Goal: Information Seeking & Learning: Learn about a topic

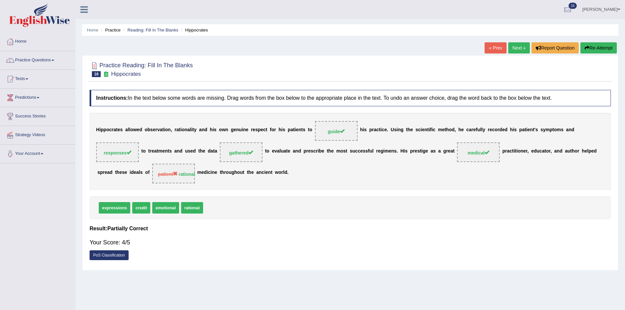
click at [517, 49] on link "Next »" at bounding box center [520, 47] width 22 height 11
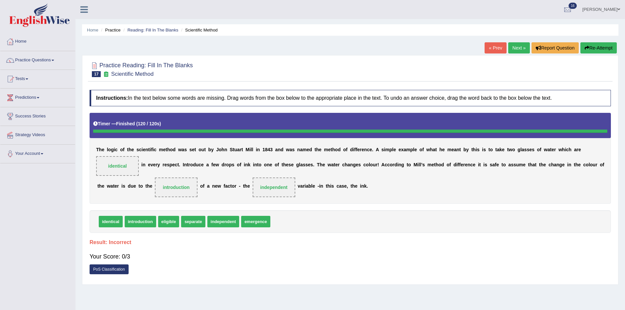
click at [514, 49] on link "Next »" at bounding box center [520, 47] width 22 height 11
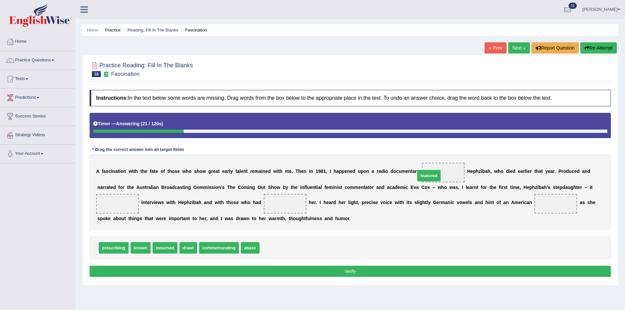
drag, startPoint x: 281, startPoint y: 248, endPoint x: 437, endPoint y: 176, distance: 171.8
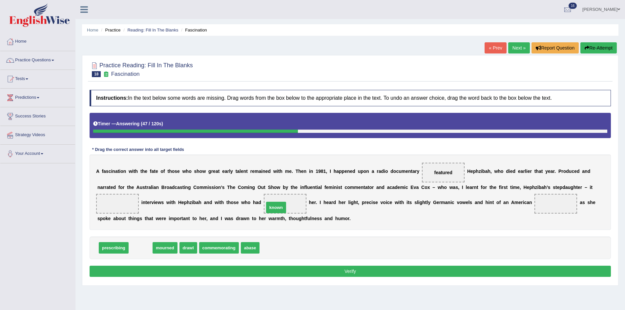
drag, startPoint x: 136, startPoint y: 247, endPoint x: 271, endPoint y: 207, distance: 141.5
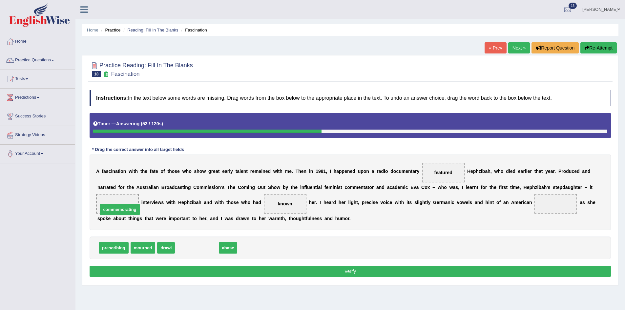
drag, startPoint x: 194, startPoint y: 249, endPoint x: 114, endPoint y: 203, distance: 92.2
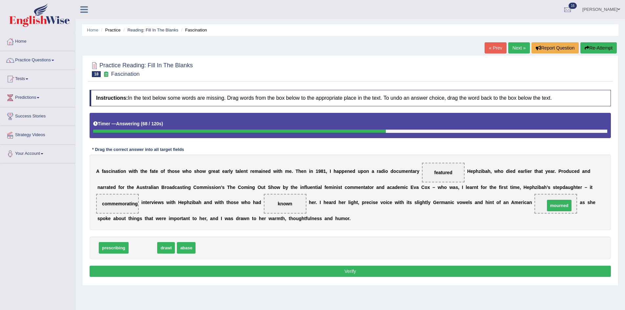
drag, startPoint x: 142, startPoint y: 248, endPoint x: 558, endPoint y: 204, distance: 418.2
click at [476, 272] on button "Verify" at bounding box center [351, 271] width 522 height 11
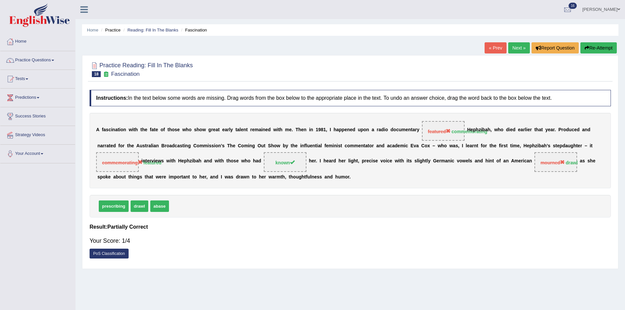
click at [598, 45] on button "Re-Attempt" at bounding box center [599, 47] width 36 height 11
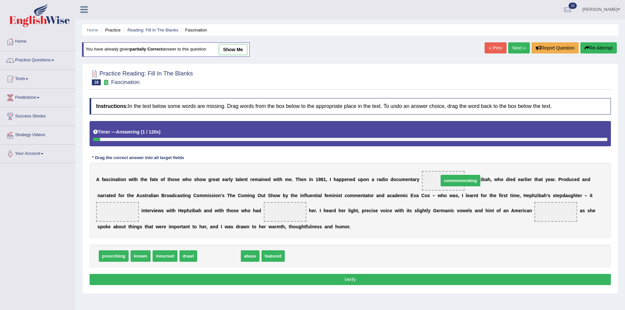
drag, startPoint x: 238, startPoint y: 251, endPoint x: 451, endPoint y: 182, distance: 224.1
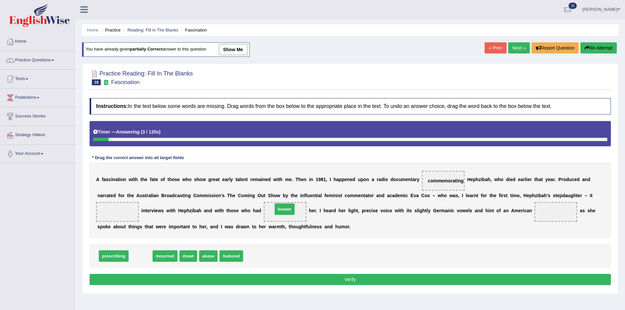
drag, startPoint x: 134, startPoint y: 258, endPoint x: 281, endPoint y: 209, distance: 155.1
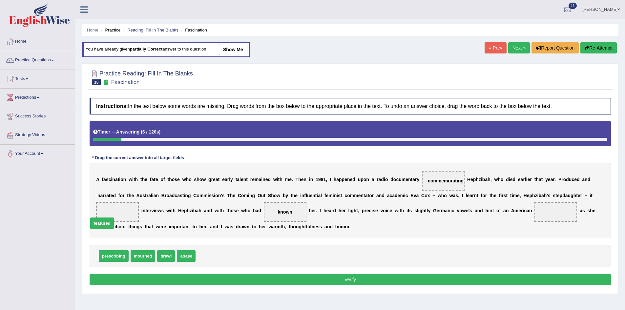
drag, startPoint x: 206, startPoint y: 256, endPoint x: 97, endPoint y: 219, distance: 114.9
drag, startPoint x: 163, startPoint y: 256, endPoint x: 548, endPoint y: 209, distance: 388.0
click at [465, 276] on button "Verify" at bounding box center [351, 279] width 522 height 11
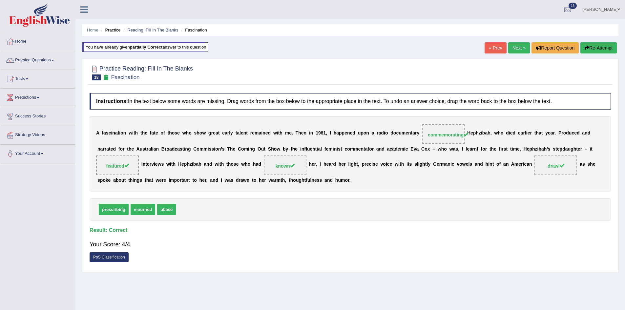
click at [41, 57] on link "Practice Questions" at bounding box center [37, 59] width 75 height 16
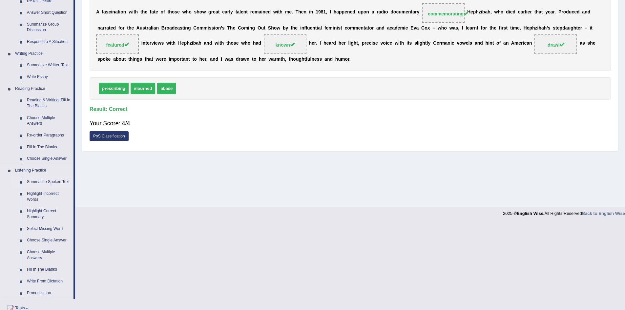
scroll to position [131, 0]
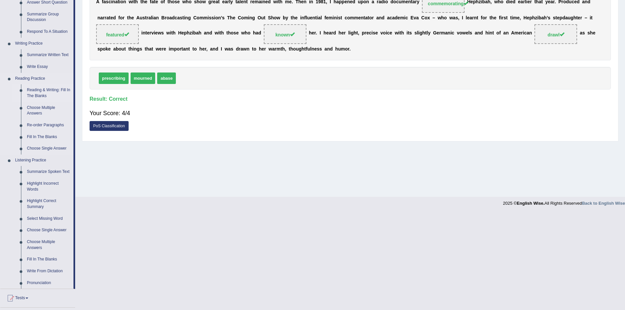
click at [41, 91] on link "Reading & Writing: Fill In The Blanks" at bounding box center [49, 92] width 50 height 17
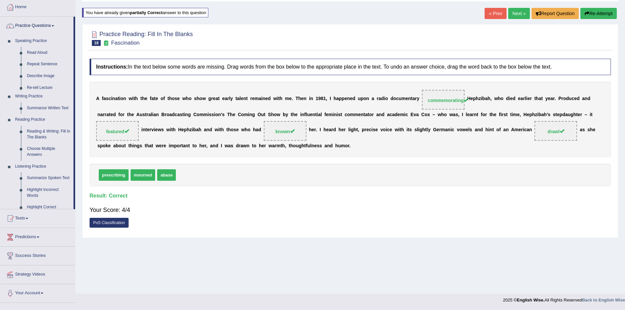
scroll to position [34, 0]
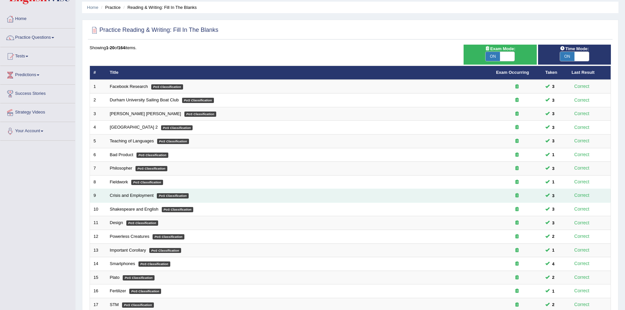
scroll to position [124, 0]
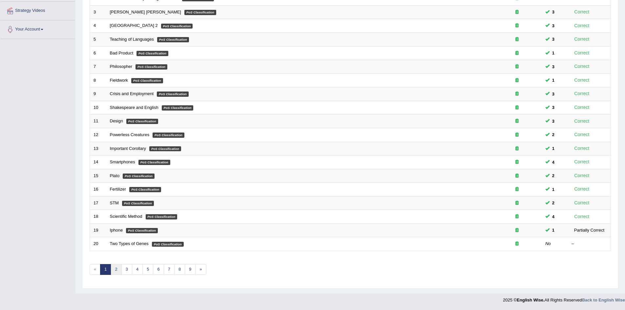
click at [117, 266] on link "2" at bounding box center [116, 269] width 11 height 11
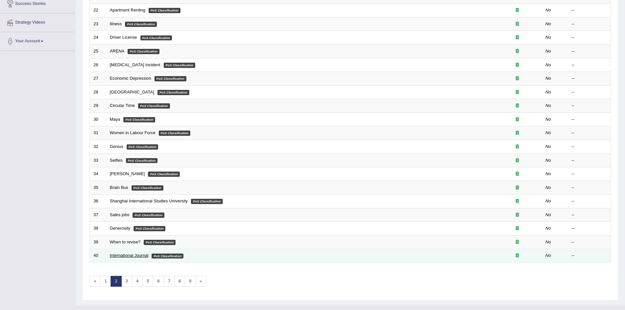
scroll to position [124, 0]
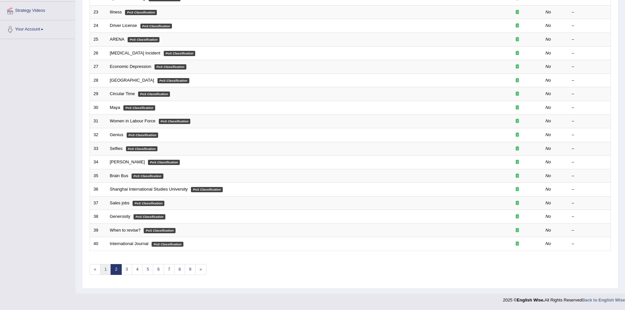
click at [104, 268] on link "1" at bounding box center [105, 269] width 11 height 11
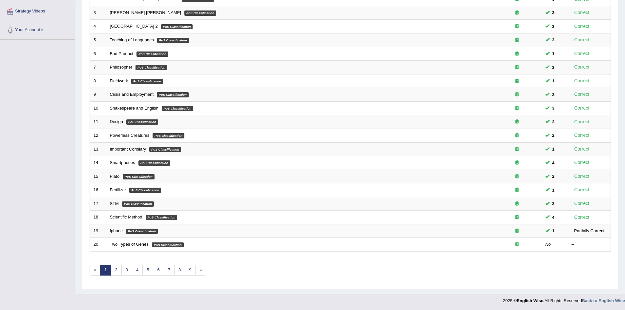
scroll to position [124, 0]
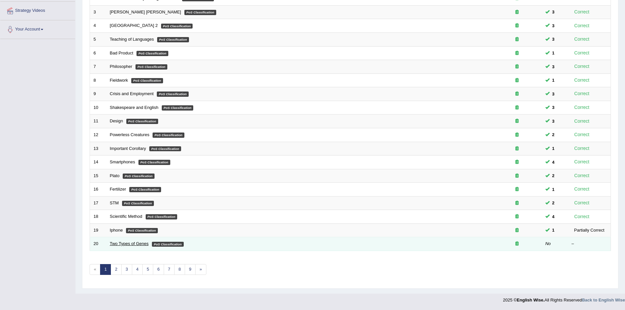
click at [133, 245] on link "Two Types of Genes" at bounding box center [129, 243] width 39 height 5
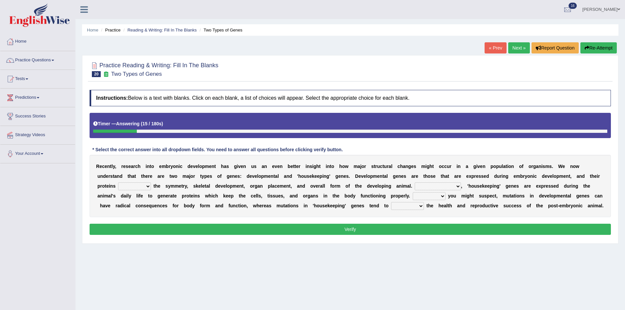
click at [144, 187] on select "push control hold elevate" at bounding box center [134, 187] width 33 height 8
select select "control"
click at [118, 183] on select "push control hold elevate" at bounding box center [134, 187] width 33 height 8
click at [448, 185] on select "Correspondingly Inclusively Conversely In contrast" at bounding box center [438, 187] width 46 height 8
select select "Correspondingly"
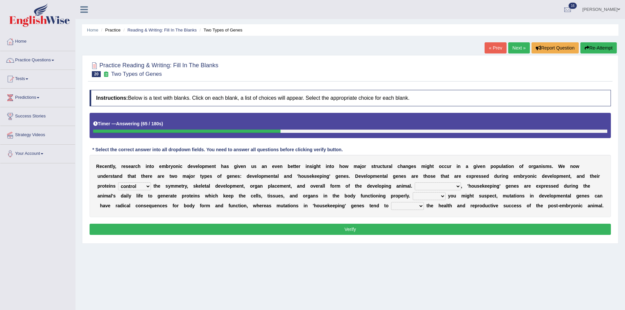
click at [415, 183] on select "Correspondingly Inclusively Conversely In contrast" at bounding box center [438, 187] width 46 height 8
click at [147, 187] on select "push control hold elevate" at bounding box center [134, 187] width 33 height 8
select select "hold"
click at [118, 183] on select "push control hold elevate" at bounding box center [134, 187] width 33 height 8
click at [429, 195] on select "For As With Within" at bounding box center [429, 196] width 33 height 8
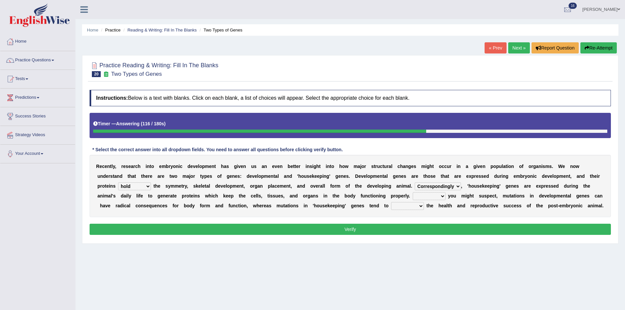
click at [374, 217] on div "R e c e n t l y , r e s e a r c h i n t o e m b r y o n i c d e v e l o p m e n…" at bounding box center [351, 186] width 522 height 62
click at [436, 196] on select "For As With Within" at bounding box center [429, 196] width 33 height 8
click at [413, 192] on select "For As With Within" at bounding box center [429, 196] width 33 height 8
click at [409, 206] on select "affect effect interrupt defect" at bounding box center [407, 206] width 33 height 8
click at [442, 196] on select "For As With Within" at bounding box center [429, 196] width 33 height 8
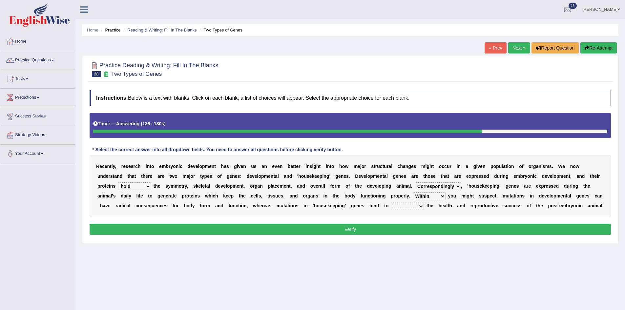
select select "With"
click at [413, 192] on select "For As With Within" at bounding box center [429, 196] width 33 height 8
click at [408, 207] on select "affect effect interrupt defect" at bounding box center [407, 206] width 33 height 8
select select "affect"
click at [391, 202] on select "affect effect interrupt defect" at bounding box center [407, 206] width 33 height 8
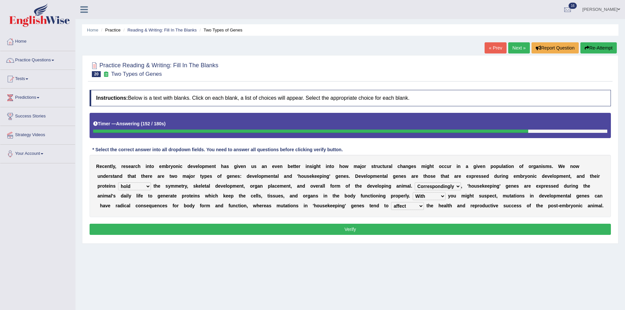
click at [408, 227] on button "Verify" at bounding box center [351, 229] width 522 height 11
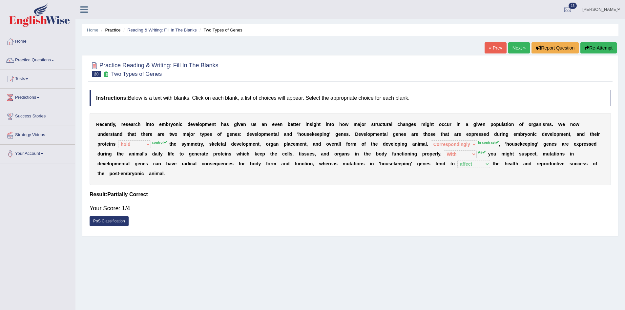
click at [605, 46] on button "Re-Attempt" at bounding box center [599, 47] width 36 height 11
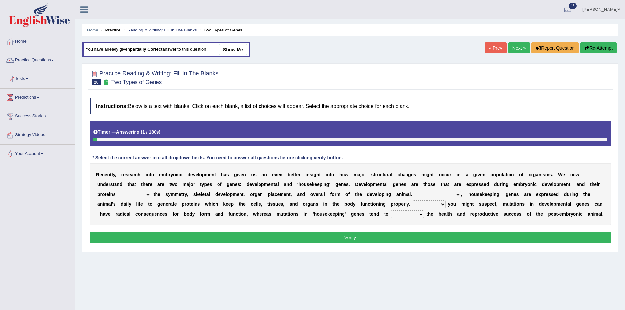
click at [144, 197] on select "push control hold elevate" at bounding box center [134, 195] width 33 height 8
select select "control"
click at [118, 191] on select "push control hold elevate" at bounding box center [134, 195] width 33 height 8
click at [439, 193] on select "Correspondingly Inclusively Conversely In contrast" at bounding box center [438, 195] width 46 height 8
select select "In contrast"
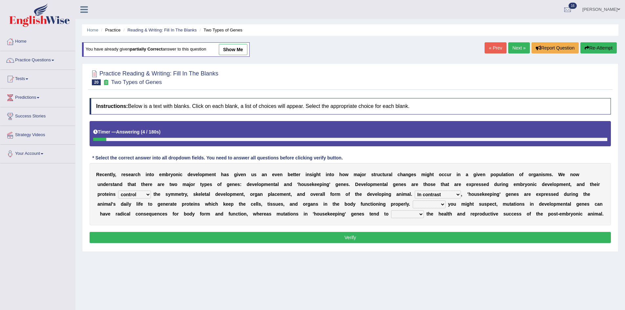
click at [415, 191] on select "Correspondingly Inclusively Conversely In contrast" at bounding box center [438, 195] width 46 height 8
click at [429, 206] on select "For As With Within" at bounding box center [429, 205] width 33 height 8
select select "As"
click at [413, 201] on select "For As With Within" at bounding box center [429, 205] width 33 height 8
click at [408, 212] on select "affect effect interrupt defect" at bounding box center [407, 214] width 33 height 8
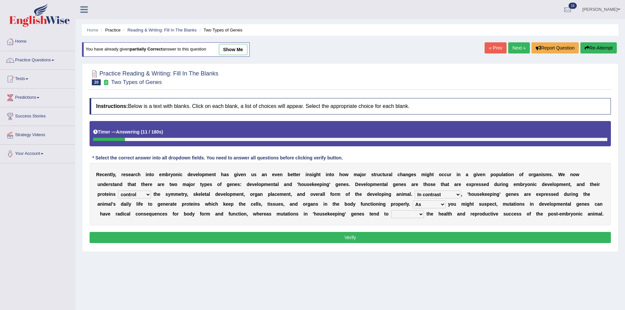
select select "affect"
click at [391, 210] on select "affect effect interrupt defect" at bounding box center [407, 214] width 33 height 8
click at [401, 235] on button "Verify" at bounding box center [351, 237] width 522 height 11
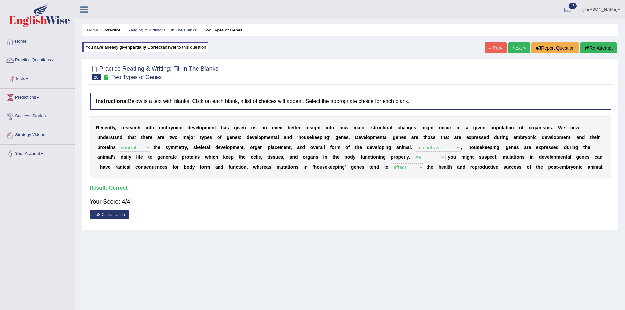
click at [520, 49] on link "Next »" at bounding box center [520, 47] width 22 height 11
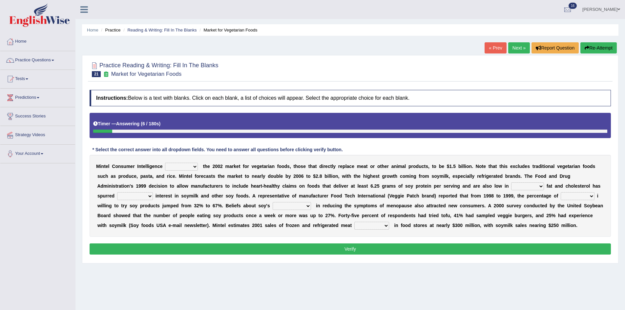
click at [190, 167] on select "deals fulfills creates estimates" at bounding box center [181, 167] width 33 height 8
click at [434, 240] on div "Instructions: Below is a text with blanks. Click on each blank, a list of choic…" at bounding box center [350, 173] width 525 height 173
click at [539, 187] on select "saturated solid acid liquid" at bounding box center [527, 187] width 33 height 8
select select "saturated"
click at [511, 183] on select "saturated solid acid liquid" at bounding box center [527, 187] width 33 height 8
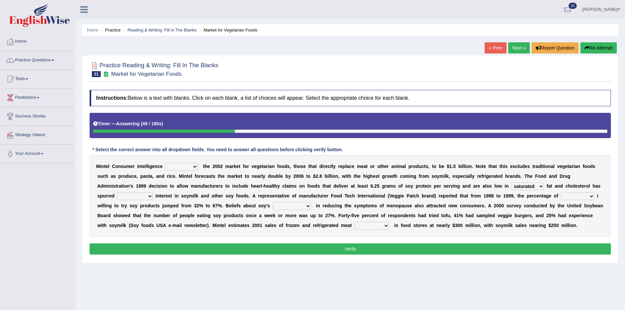
click at [142, 196] on select "good big tremendous extreme" at bounding box center [135, 196] width 36 height 8
select select "good"
click at [117, 192] on select "good big tremendous extreme" at bounding box center [135, 196] width 36 height 8
click at [586, 200] on select "guests consumers customers clients" at bounding box center [578, 196] width 34 height 8
click at [561, 192] on select "guests consumers customers clients" at bounding box center [578, 196] width 34 height 8
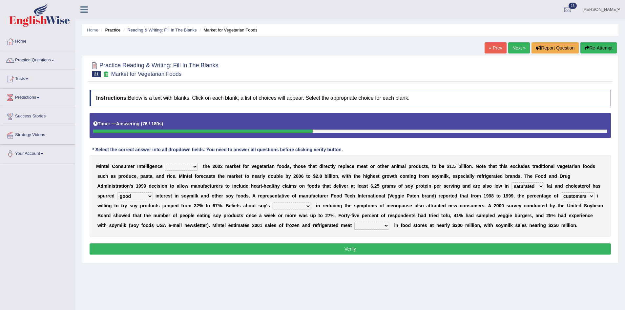
click at [582, 193] on select "guests consumers customers clients" at bounding box center [578, 196] width 34 height 8
select select "consumers"
click at [561, 192] on select "guests consumers customers clients" at bounding box center [578, 196] width 34 height 8
click at [295, 205] on select "effectiveness timeliness efficiency goodness" at bounding box center [292, 206] width 38 height 8
select select "effectiveness"
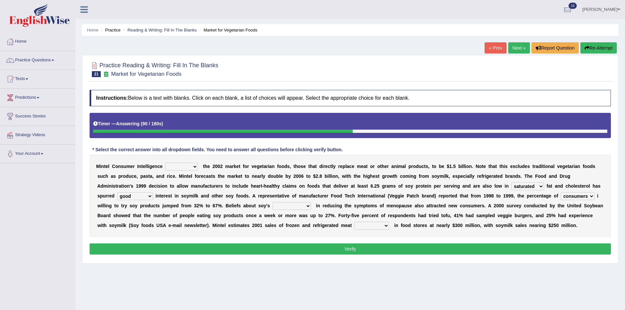
click at [273, 202] on select "effectiveness timeliness efficiency goodness" at bounding box center [292, 206] width 38 height 8
click at [368, 225] on select "foods choices staffs alternatives" at bounding box center [372, 226] width 35 height 8
click at [355, 222] on select "foods choices staffs alternatives" at bounding box center [372, 226] width 35 height 8
click at [373, 225] on select "foods choices staffs alternatives" at bounding box center [372, 226] width 35 height 8
select select "alternatives"
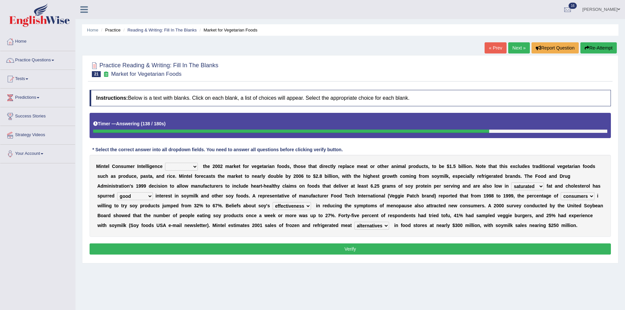
click at [355, 222] on select "foods choices staffs alternatives" at bounding box center [372, 226] width 35 height 8
click at [191, 167] on select "deals fulfills creates estimates" at bounding box center [181, 167] width 33 height 8
select select "creates"
click at [165, 163] on select "deals fulfills creates estimates" at bounding box center [181, 167] width 33 height 8
click at [291, 247] on button "Verify" at bounding box center [351, 249] width 522 height 11
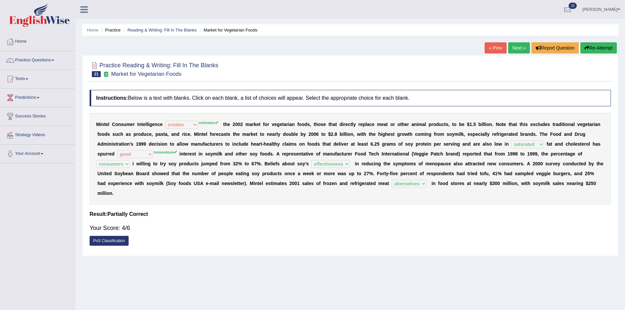
click at [511, 46] on link "Next »" at bounding box center [520, 47] width 22 height 11
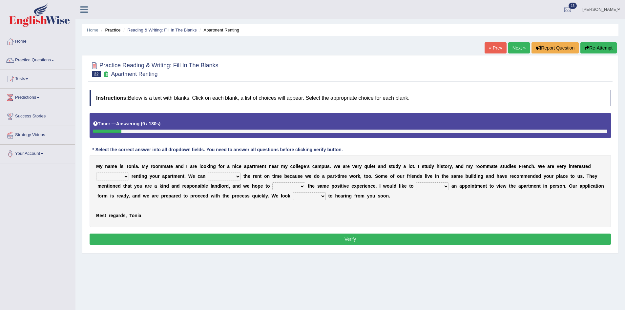
click at [114, 177] on select "for about at in" at bounding box center [112, 177] width 33 height 8
select select "for"
click at [96, 173] on select "for about at in" at bounding box center [112, 177] width 33 height 8
click at [233, 177] on select "afford get pay bring" at bounding box center [224, 177] width 33 height 8
select select "pay"
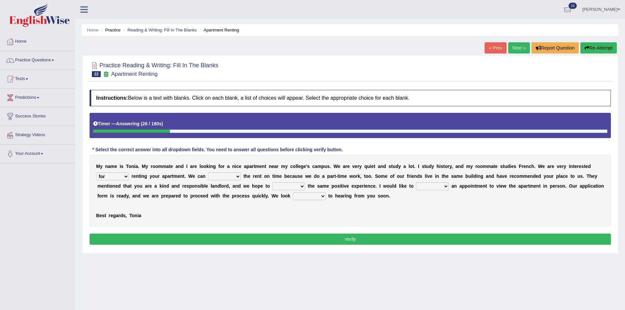
click at [208, 173] on select "afford get pay bring" at bounding box center [224, 177] width 33 height 8
click at [293, 186] on select "form meet have decide" at bounding box center [288, 187] width 33 height 8
select select "have"
click at [272, 183] on select "form meet have decide" at bounding box center [288, 187] width 33 height 8
click at [432, 188] on select "own recall revise make" at bounding box center [432, 187] width 33 height 8
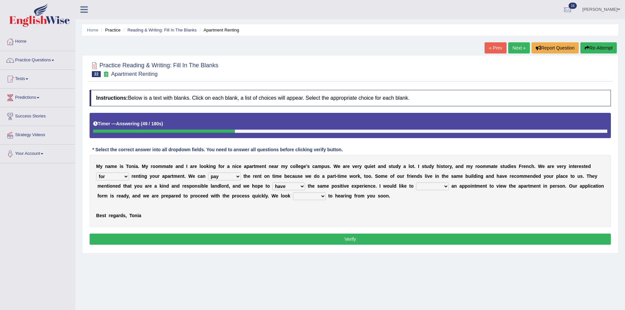
select select "make"
click at [416, 183] on select "own recall revise make" at bounding box center [432, 187] width 33 height 8
click at [315, 197] on select "around out in forward" at bounding box center [309, 196] width 33 height 8
select select "forward"
click at [293, 192] on select "around out in forward" at bounding box center [309, 196] width 33 height 8
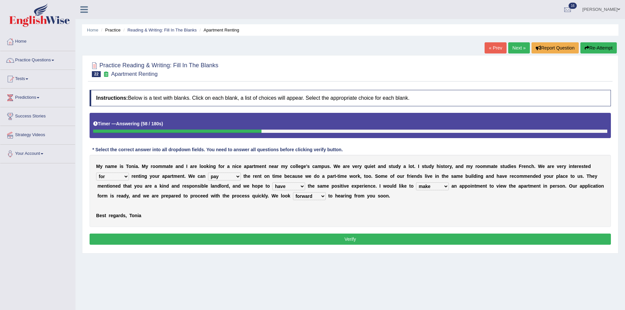
click at [203, 238] on button "Verify" at bounding box center [351, 239] width 522 height 11
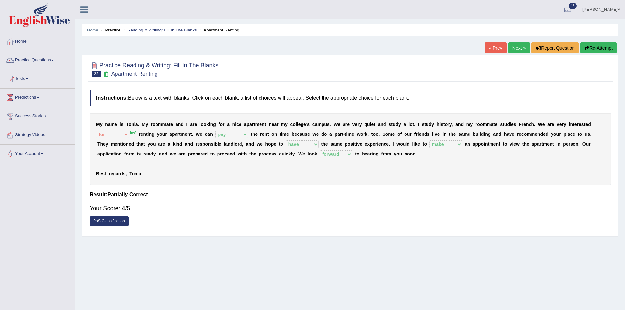
click at [517, 47] on link "Next »" at bounding box center [520, 47] width 22 height 11
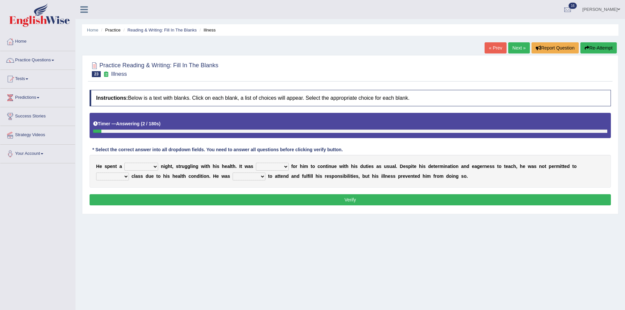
click at [147, 170] on select "cheerful restful meaningful painful" at bounding box center [141, 167] width 34 height 8
select select "painful"
click at [124, 163] on select "cheerful restful meaningful painful" at bounding box center [141, 167] width 34 height 8
click at [157, 168] on select "cheerful restful meaningful painful" at bounding box center [141, 167] width 34 height 8
click at [161, 227] on div "Home Practice Reading & Writing: Fill In The Blanks Illness « Prev Next » Repor…" at bounding box center [351, 164] width 550 height 328
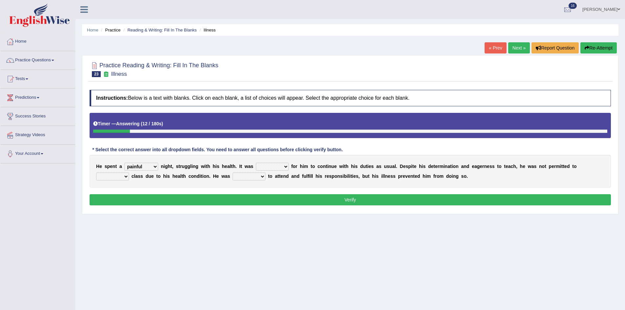
click at [277, 167] on select "enjoyable simple difficult natural" at bounding box center [272, 167] width 33 height 8
select select "difficult"
click at [256, 163] on select "enjoyable simple difficult natural" at bounding box center [272, 167] width 33 height 8
click at [124, 177] on select "teach leave cancel attend" at bounding box center [112, 177] width 33 height 8
select select "leave"
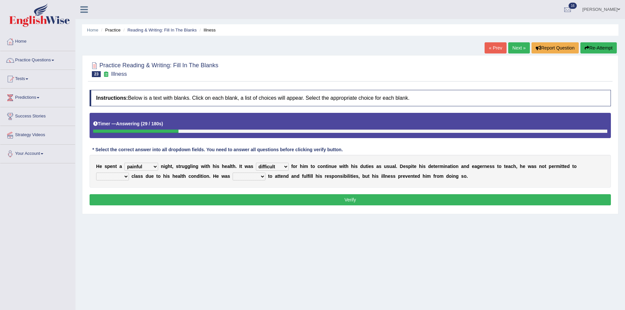
click at [96, 173] on select "teach leave cancel attend" at bounding box center [112, 177] width 33 height 8
click at [254, 175] on select "anxious forced lazy happy" at bounding box center [249, 177] width 33 height 8
select select "happy"
click at [233, 173] on select "anxious forced lazy happy" at bounding box center [249, 177] width 33 height 8
click at [284, 202] on button "Verify" at bounding box center [351, 199] width 522 height 11
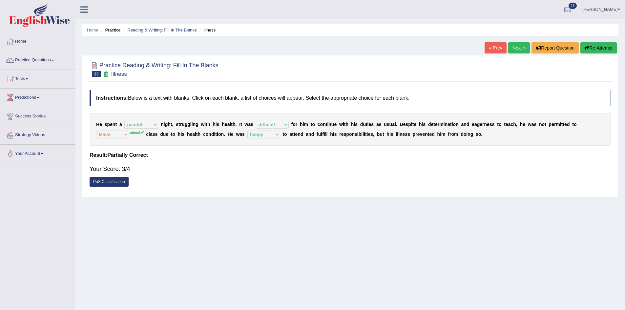
click at [520, 47] on link "Next »" at bounding box center [520, 47] width 22 height 11
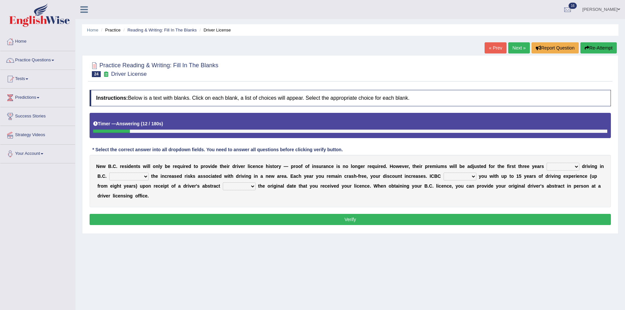
click at [570, 165] on select "within among against of" at bounding box center [563, 167] width 33 height 8
select select "of"
click at [547, 163] on select "within among against of" at bounding box center [563, 167] width 33 height 8
click at [139, 176] on select "depending on as for due to thanks to" at bounding box center [128, 177] width 39 height 8
click at [563, 163] on select "within among against of" at bounding box center [563, 167] width 33 height 8
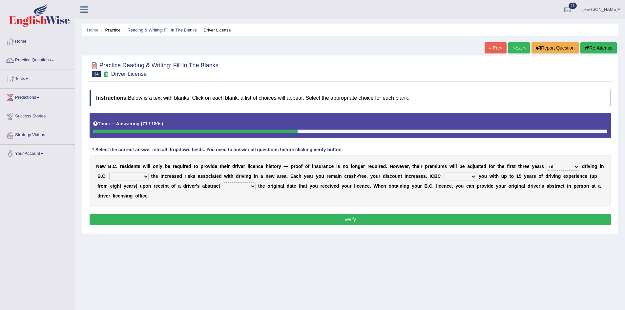
click at [140, 175] on select "depending on as for due to thanks to" at bounding box center [128, 177] width 39 height 8
select select "due to"
click at [109, 173] on select "depending on as for due to thanks to" at bounding box center [128, 177] width 39 height 8
click at [469, 177] on select "credited crediting credit will credit" at bounding box center [460, 177] width 33 height 8
select select "will credit"
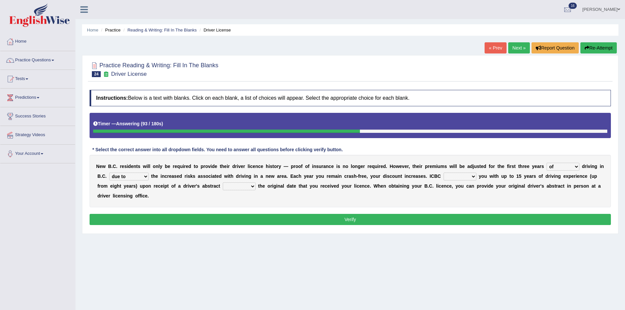
click at [444, 173] on select "credited crediting credit will credit" at bounding box center [460, 177] width 33 height 8
click at [240, 189] on select "showing show shows shown" at bounding box center [239, 187] width 33 height 8
select select "show"
click at [223, 183] on select "showing show shows shown" at bounding box center [239, 187] width 33 height 8
click at [251, 222] on button "Verify" at bounding box center [351, 219] width 522 height 11
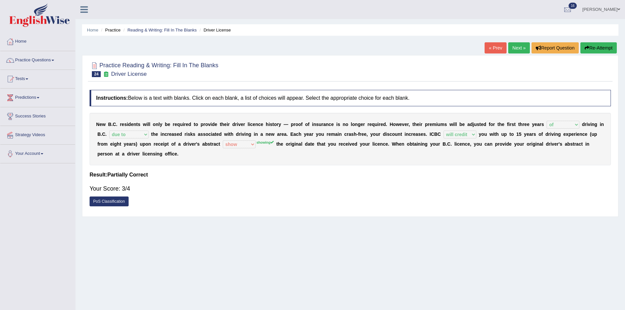
click at [513, 48] on link "Next »" at bounding box center [520, 47] width 22 height 11
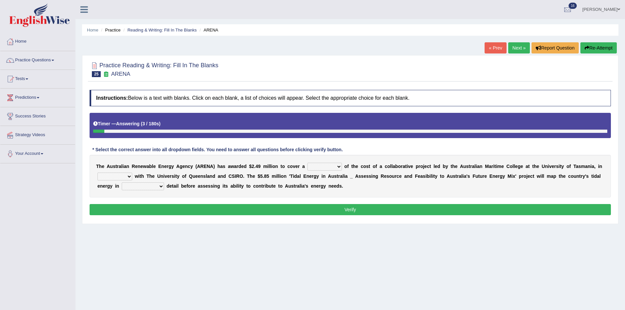
click at [334, 166] on select "wholesome total portion worth" at bounding box center [325, 167] width 34 height 8
select select "portion"
click at [308, 163] on select "wholesome total portion worth" at bounding box center [325, 167] width 34 height 8
click at [122, 176] on select "disguise contrast partnership revenge" at bounding box center [114, 177] width 35 height 8
click at [97, 173] on select "disguise contrast partnership revenge" at bounding box center [114, 177] width 35 height 8
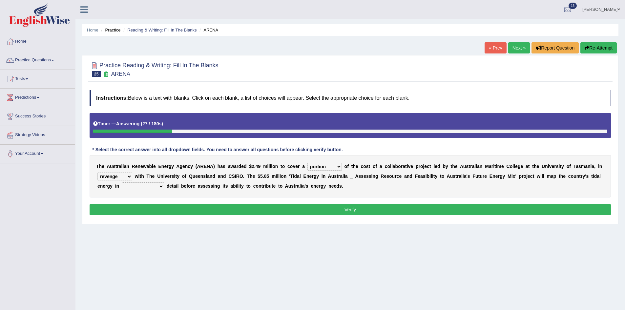
click at [122, 178] on select "disguise contrast partnership revenge" at bounding box center [114, 177] width 35 height 8
select select "partnership"
click at [97, 173] on select "disguise contrast partnership revenge" at bounding box center [114, 177] width 35 height 8
click at [154, 186] on select "unexpected unforgiven universal unprecedented" at bounding box center [143, 187] width 42 height 8
select select "universal"
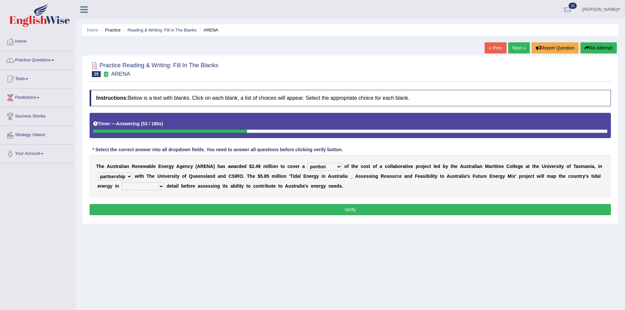
click at [122, 183] on select "unexpected unforgiven universal unprecedented" at bounding box center [143, 187] width 42 height 8
click at [151, 208] on button "Verify" at bounding box center [351, 209] width 522 height 11
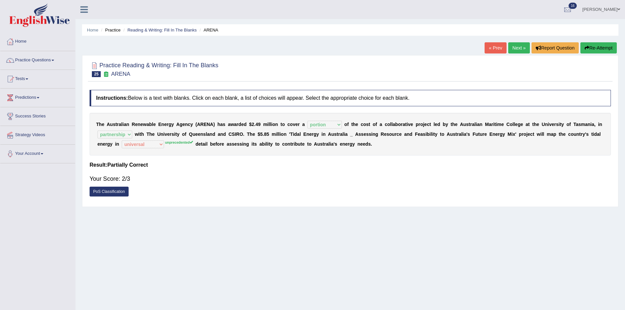
click at [515, 48] on link "Next »" at bounding box center [520, 47] width 22 height 11
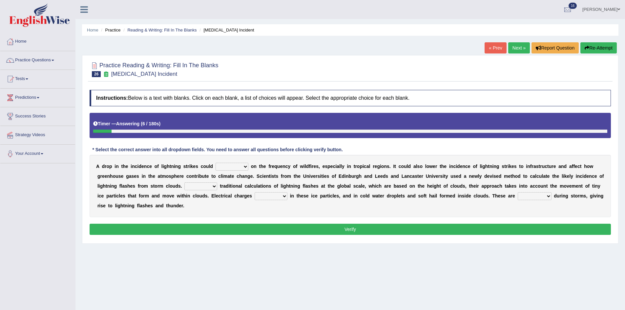
click at [235, 167] on select "dwell focus impact depend" at bounding box center [232, 167] width 33 height 8
select select "depend"
click at [216, 163] on select "dwell focus impact depend" at bounding box center [232, 167] width 33 height 8
click at [205, 187] on select "Unlike Unless Except Besides" at bounding box center [200, 187] width 33 height 8
select select "Besides"
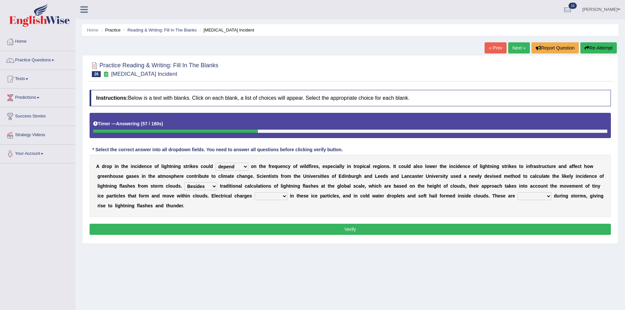
click at [184, 183] on select "Unlike Unless Except Besides" at bounding box center [200, 187] width 33 height 8
click at [272, 195] on select "run off build up mess up zoom in" at bounding box center [271, 196] width 33 height 8
select select "build up"
click at [255, 192] on select "run off build up mess up zoom in" at bounding box center [271, 196] width 33 height 8
click at [548, 198] on select "collected diverted rounded discharged" at bounding box center [535, 196] width 34 height 8
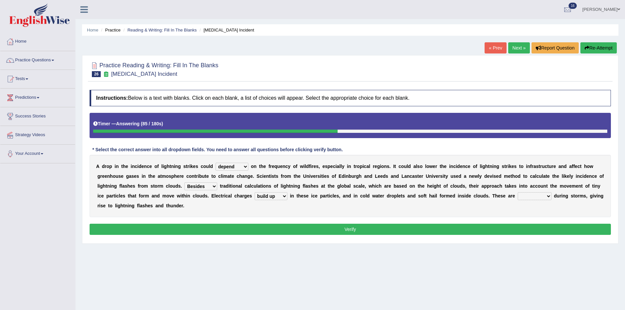
select select "discharged"
click at [518, 192] on select "collected diverted rounded discharged" at bounding box center [535, 196] width 34 height 8
click at [539, 195] on select "collected diverted rounded discharged" at bounding box center [535, 196] width 34 height 8
click at [477, 216] on div "A d r o p i n t h e i n c i d e n c e o f l i g h t n i n g s t r i k e s c o u…" at bounding box center [351, 186] width 522 height 62
click at [473, 231] on button "Verify" at bounding box center [351, 229] width 522 height 11
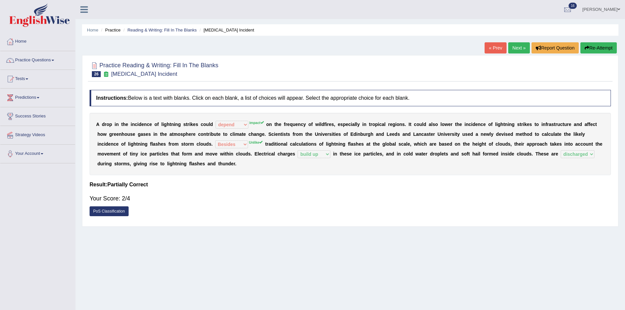
click at [611, 45] on button "Re-Attempt" at bounding box center [599, 47] width 36 height 11
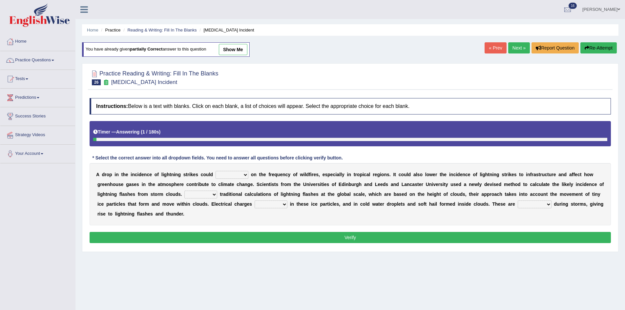
click at [225, 175] on select "dwell focus impact depend" at bounding box center [232, 175] width 33 height 8
select select "impact"
click at [216, 171] on select "dwell focus impact depend" at bounding box center [232, 175] width 33 height 8
click at [206, 190] on div "A d r o p i n t h e i n c i d e n c e o f l i g h t n i n g s t r i k e s c o u…" at bounding box center [351, 194] width 522 height 62
click at [206, 191] on select "Unlike Unless Except Besides" at bounding box center [200, 195] width 33 height 8
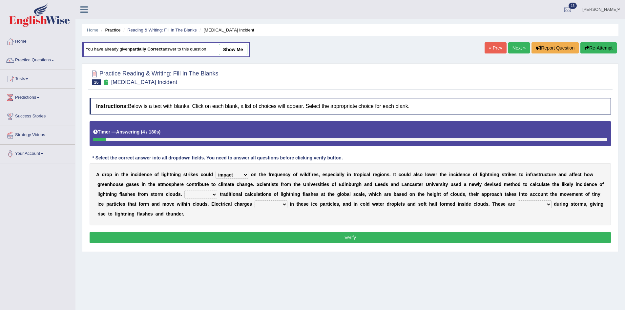
select select "Unlike"
click at [184, 191] on select "Unlike Unless Except Besides" at bounding box center [200, 195] width 33 height 8
click at [264, 204] on select "run off build up mess up zoom in" at bounding box center [271, 205] width 33 height 8
select select "build up"
click at [255, 201] on select "run off build up mess up zoom in" at bounding box center [271, 205] width 33 height 8
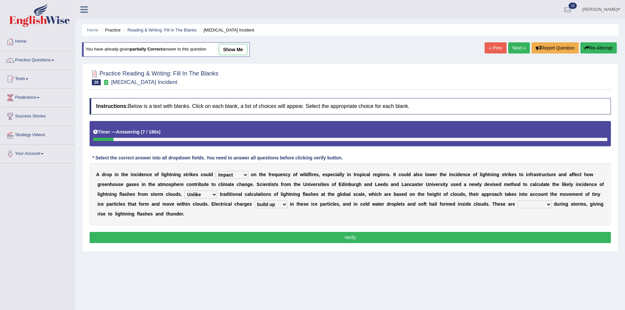
click at [537, 203] on select "collected diverted rounded discharged" at bounding box center [535, 205] width 34 height 8
select select "discharged"
click at [518, 201] on select "collected diverted rounded discharged" at bounding box center [535, 205] width 34 height 8
click at [529, 241] on button "Verify" at bounding box center [351, 237] width 522 height 11
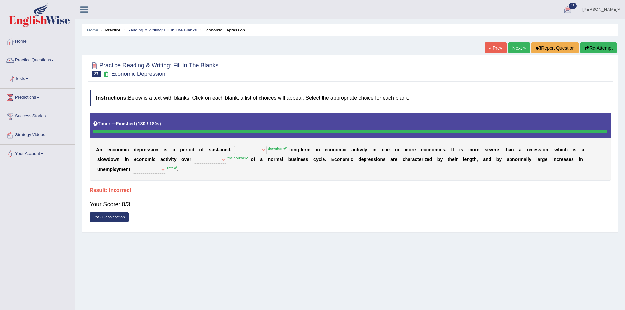
click at [603, 45] on button "Re-Attempt" at bounding box center [599, 47] width 36 height 11
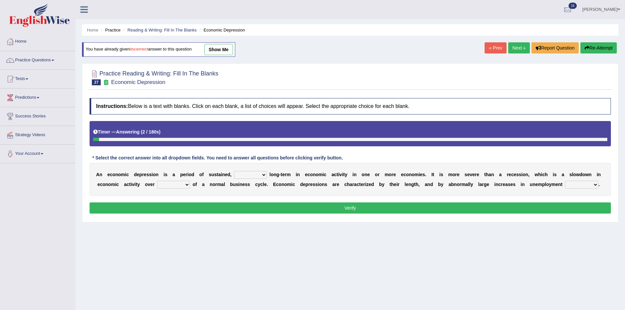
click at [249, 174] on select "variation promotion downturn reduction" at bounding box center [250, 175] width 33 height 8
select select "downturn"
click at [234, 171] on select "variation promotion downturn reduction" at bounding box center [250, 175] width 33 height 8
click at [175, 186] on select "an era the course a tally the year" at bounding box center [173, 185] width 33 height 8
click at [383, 241] on div "Home Practice Reading & Writing: Fill In The Blanks Economic Depression You hav…" at bounding box center [351, 164] width 550 height 328
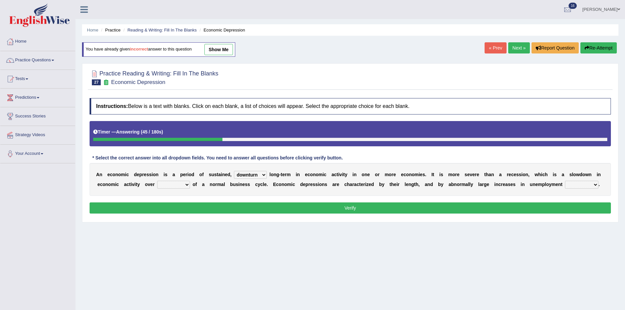
click at [576, 185] on select "calculation bias ratio rate" at bounding box center [581, 185] width 33 height 8
select select "bias"
click at [565, 181] on select "calculation bias ratio rate" at bounding box center [581, 185] width 33 height 8
click at [171, 182] on select "an era the course a tally the year" at bounding box center [173, 185] width 33 height 8
select select "the year"
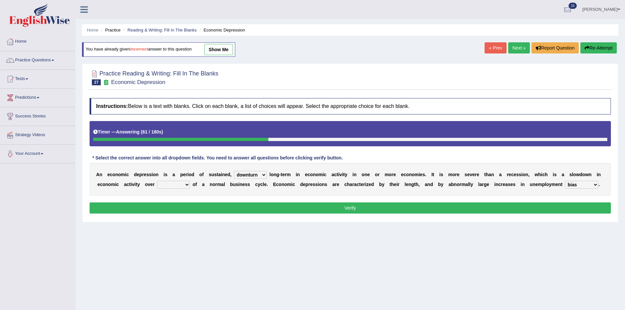
click at [157, 181] on select "an era the course a tally the year" at bounding box center [173, 185] width 33 height 8
click at [184, 208] on button "Verify" at bounding box center [351, 208] width 522 height 11
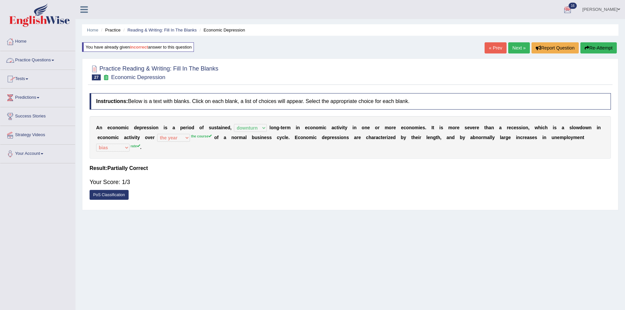
click at [31, 42] on link "Home" at bounding box center [37, 40] width 75 height 16
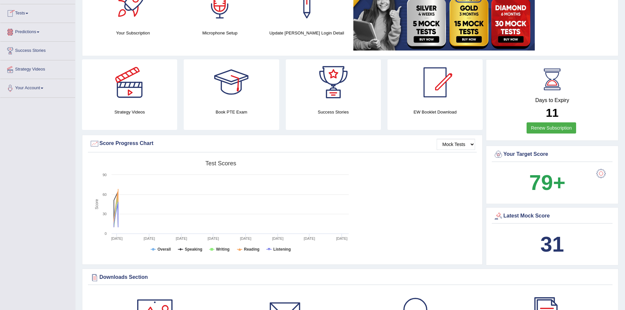
click at [35, 17] on link "Tests" at bounding box center [37, 12] width 75 height 16
click at [33, 69] on link "Predictions" at bounding box center [37, 66] width 75 height 16
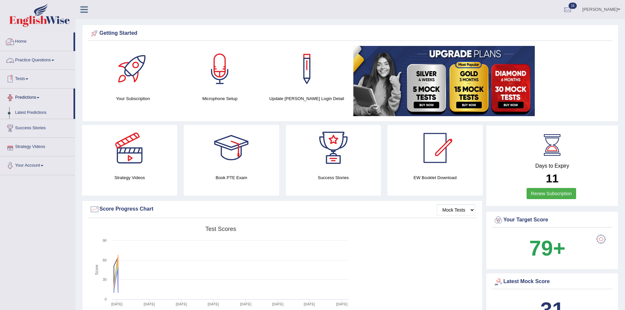
click at [35, 58] on link "Practice Questions" at bounding box center [37, 59] width 75 height 16
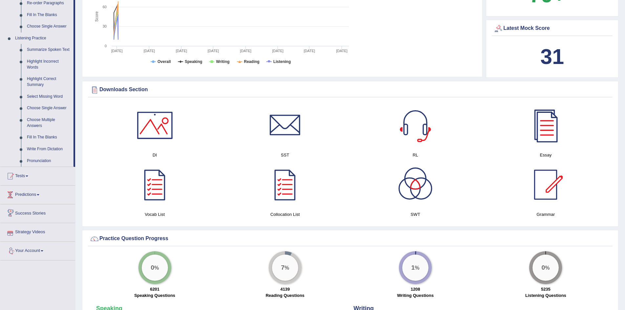
scroll to position [230, 0]
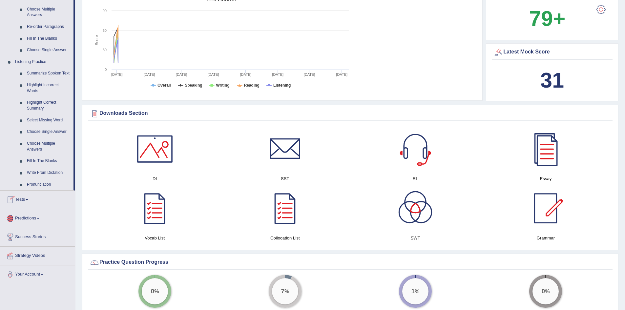
click at [23, 216] on link "Predictions" at bounding box center [37, 217] width 75 height 16
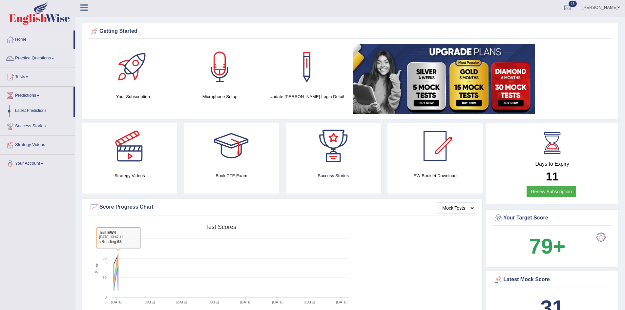
scroll to position [0, 0]
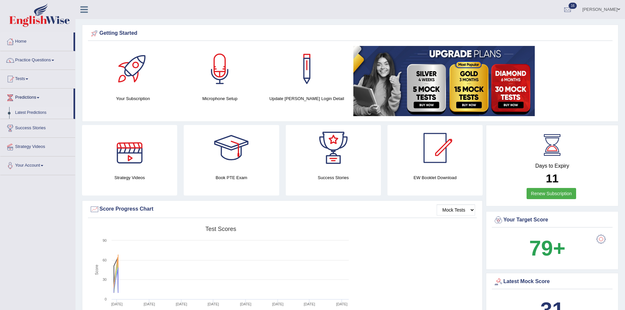
click at [38, 111] on link "Latest Predictions" at bounding box center [42, 113] width 61 height 12
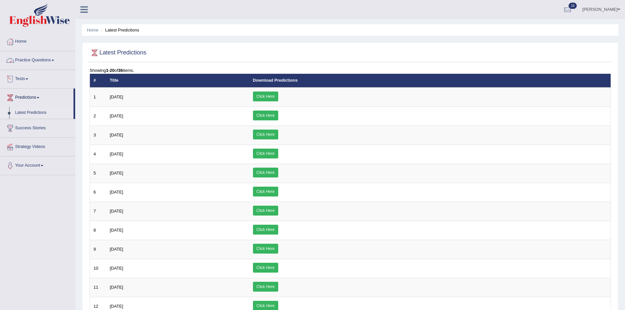
click at [37, 66] on link "Practice Questions" at bounding box center [37, 59] width 75 height 16
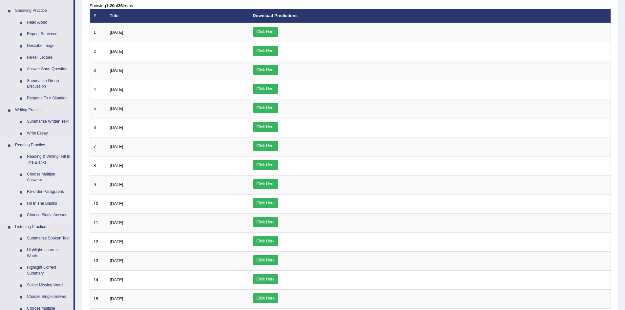
scroll to position [66, 0]
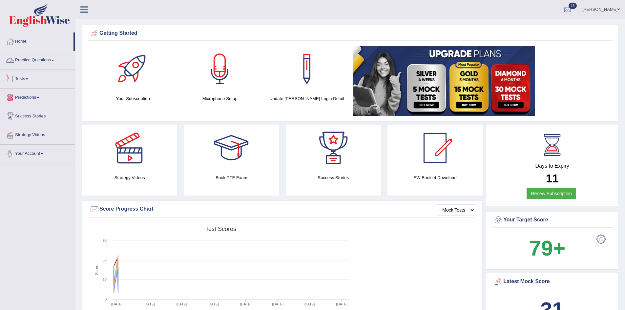
click at [45, 55] on link "Practice Questions" at bounding box center [37, 59] width 75 height 16
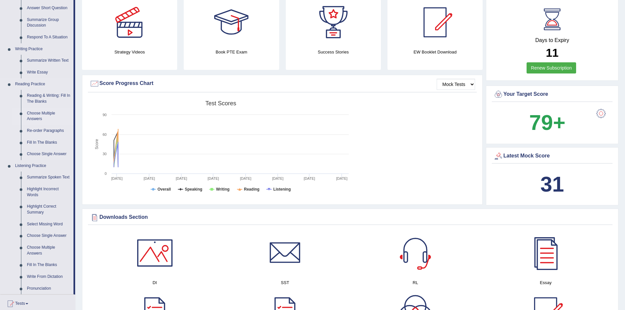
scroll to position [131, 0]
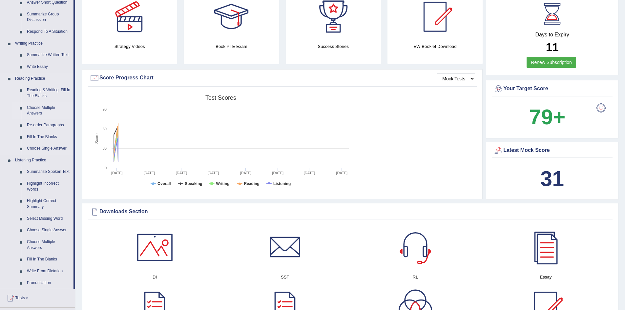
click at [37, 107] on link "Choose Multiple Answers" at bounding box center [49, 110] width 50 height 17
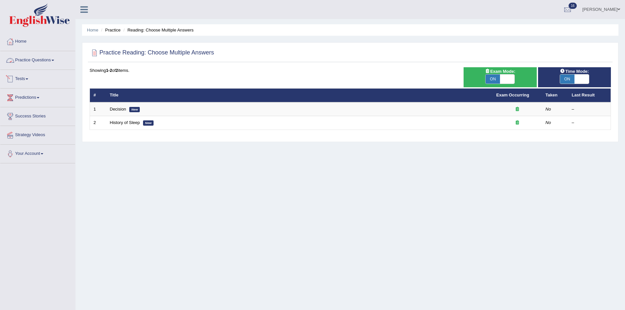
click at [49, 56] on link "Practice Questions" at bounding box center [37, 59] width 75 height 16
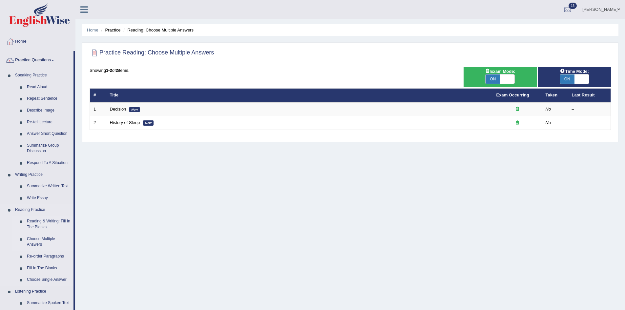
click at [43, 221] on link "Reading & Writing: Fill In The Blanks" at bounding box center [49, 224] width 50 height 17
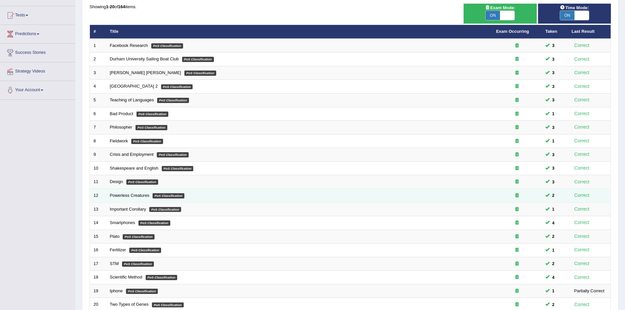
scroll to position [124, 0]
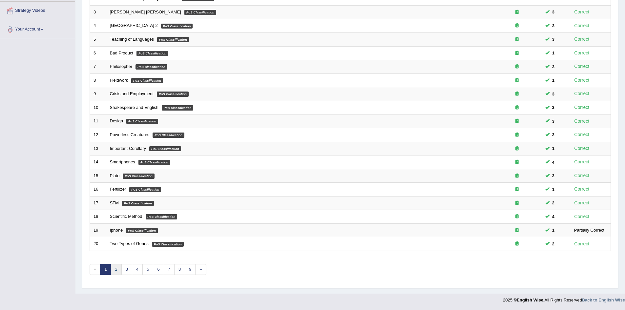
click at [119, 271] on link "2" at bounding box center [116, 269] width 11 height 11
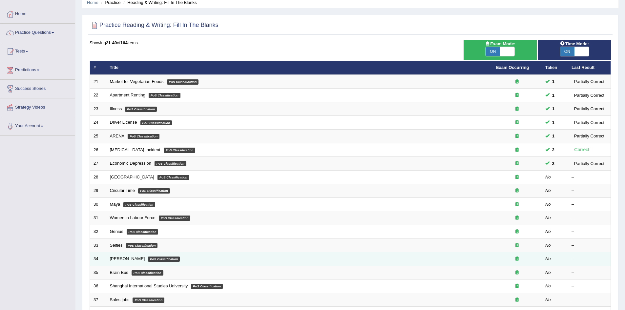
scroll to position [66, 0]
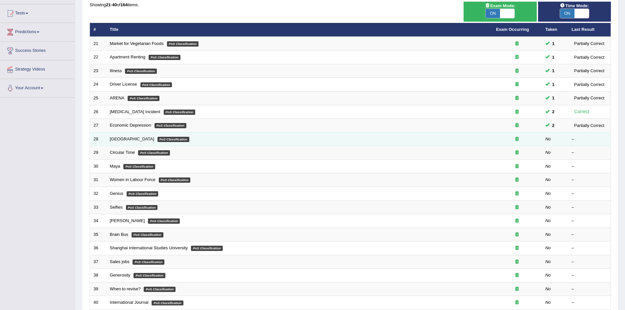
click at [109, 137] on td "Bhutan PoS Classification" at bounding box center [299, 139] width 386 height 14
click at [113, 137] on link "[GEOGRAPHIC_DATA]" at bounding box center [132, 139] width 44 height 5
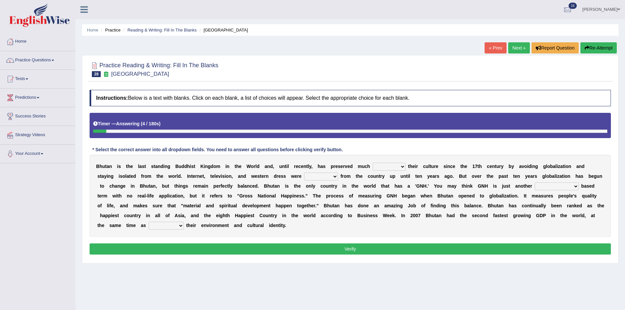
click at [395, 169] on select "of about to for" at bounding box center [389, 167] width 33 height 8
select select "of"
click at [373, 163] on select "of about to for" at bounding box center [389, 167] width 33 height 8
click at [397, 167] on select "of about to for" at bounding box center [389, 167] width 33 height 8
click at [398, 235] on div "B h u t a n i s t h e l a s t s t a n d i n g B u d d h i s t K i n g d o m i n…" at bounding box center [351, 196] width 522 height 82
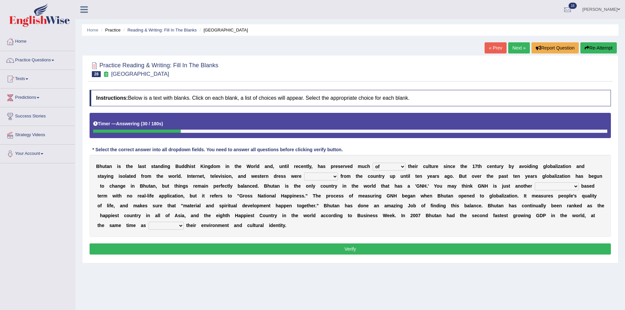
click at [327, 176] on select "summoned observed displayed banned" at bounding box center [321, 177] width 34 height 8
select select "banned"
click at [304, 173] on select "summoned observed displayed banned" at bounding box center [321, 177] width 34 height 8
click at [564, 187] on select "statistically barely overwhelmingly roughly" at bounding box center [557, 187] width 44 height 8
select select "roughly"
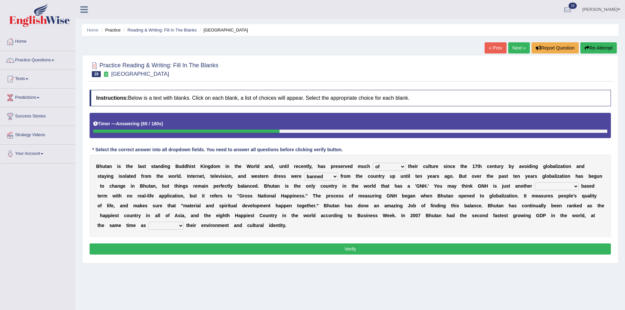
click at [535, 183] on select "statistically barely overwhelmingly roughly" at bounding box center [557, 187] width 44 height 8
click at [165, 225] on select "demeaning intruding maintaining mourning" at bounding box center [166, 226] width 35 height 8
click at [149, 222] on select "demeaning intruding maintaining mourning" at bounding box center [166, 226] width 35 height 8
click at [176, 227] on select "demeaning intruding maintaining mourning" at bounding box center [166, 226] width 35 height 8
select select "maintaining"
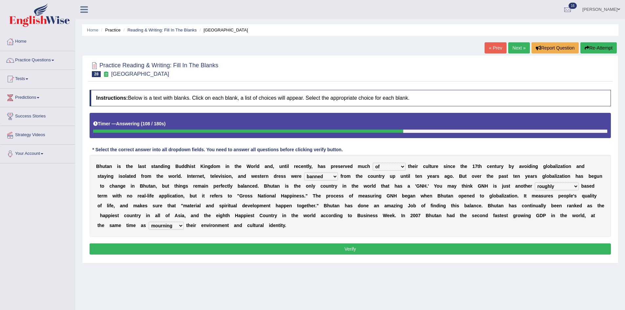
click at [149, 222] on select "demeaning intruding maintaining mourning" at bounding box center [166, 226] width 35 height 8
click at [184, 247] on button "Verify" at bounding box center [351, 249] width 522 height 11
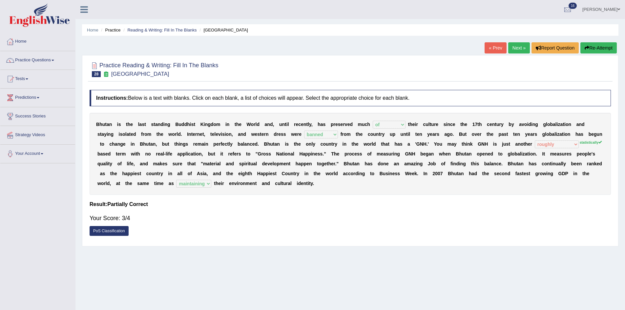
click at [596, 49] on button "Re-Attempt" at bounding box center [599, 47] width 36 height 11
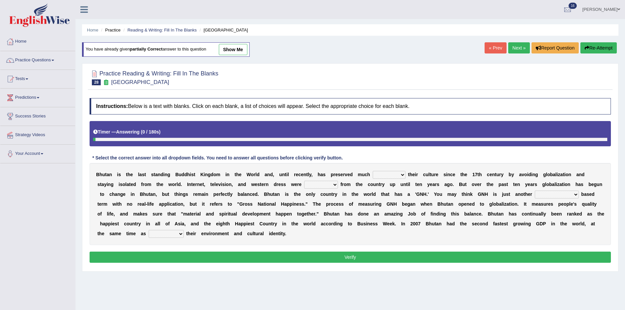
click at [386, 174] on select "of about to for" at bounding box center [389, 175] width 33 height 8
select select "of"
click at [373, 171] on select "of about to for" at bounding box center [389, 175] width 33 height 8
click at [313, 181] on select "summoned observed displayed banned" at bounding box center [321, 185] width 34 height 8
select select "banned"
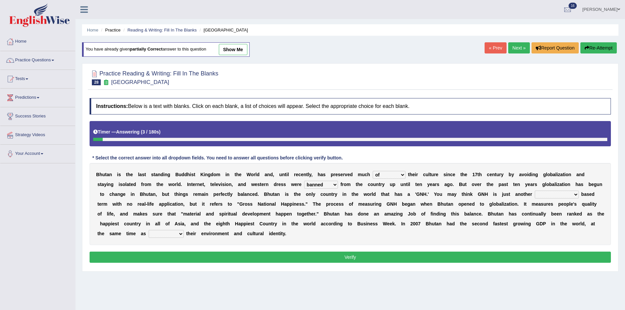
click at [304, 181] on select "summoned observed displayed banned" at bounding box center [321, 185] width 34 height 8
click at [541, 194] on select "statistically barely overwhelmingly roughly" at bounding box center [557, 195] width 44 height 8
select select "statistically"
click at [535, 191] on select "statistically barely overwhelmingly roughly" at bounding box center [557, 195] width 44 height 8
click at [167, 233] on select "demeaning intruding maintaining mourning" at bounding box center [166, 234] width 35 height 8
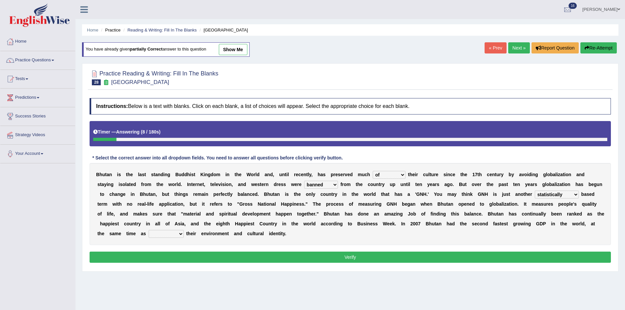
select select "maintaining"
click at [149, 230] on select "demeaning intruding maintaining mourning" at bounding box center [166, 234] width 35 height 8
click at [206, 254] on button "Verify" at bounding box center [351, 257] width 522 height 11
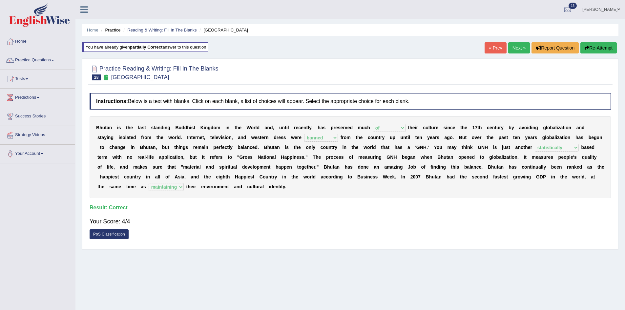
click at [513, 46] on link "Next »" at bounding box center [520, 47] width 22 height 11
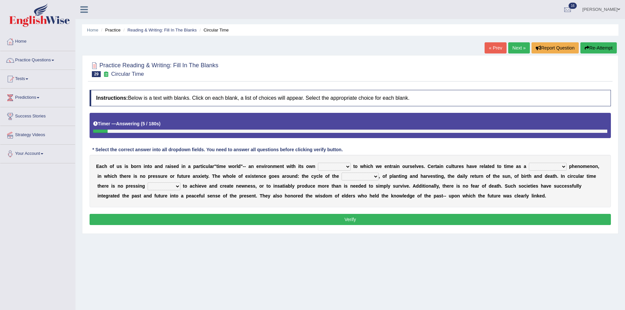
click at [340, 167] on select "area shape rhythm inclination" at bounding box center [334, 167] width 33 height 8
click at [455, 207] on div "E a c h o f u s i s b o r n i n t o a n d r a i s e d i n a p a r t i c u l a r…" at bounding box center [351, 181] width 522 height 53
click at [553, 167] on select "cyclical conventional recycling cylindrical" at bounding box center [548, 167] width 38 height 8
click at [529, 163] on select "cyclical conventional recycling cylindrical" at bounding box center [548, 167] width 38 height 8
click at [367, 177] on select "days seasons arrangement periods" at bounding box center [360, 177] width 37 height 8
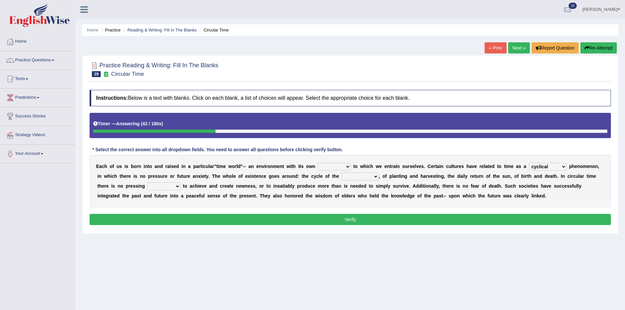
click at [564, 169] on select "cyclical conventional recycling cylindrical" at bounding box center [548, 167] width 38 height 8
click at [529, 163] on select "cyclical conventional recycling cylindrical" at bounding box center [548, 167] width 38 height 8
click at [539, 167] on select "cyclical conventional recycling cylindrical" at bounding box center [548, 167] width 38 height 8
click at [575, 203] on div "E a c h o f u s i s b o r n i n t o a n d r a i s e d i n a p a r t i c u l a r…" at bounding box center [351, 181] width 522 height 53
click at [543, 166] on select "cyclical conventional recycling cylindrical" at bounding box center [548, 167] width 38 height 8
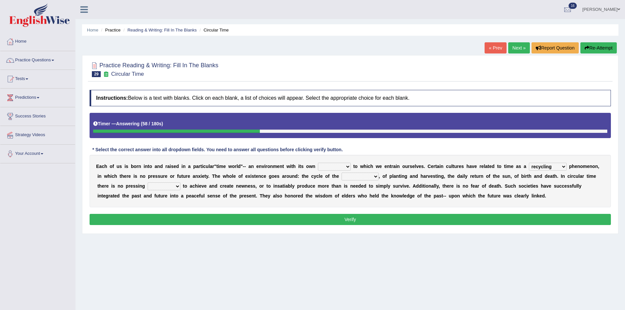
select select "conventional"
click at [529, 163] on select "cyclical conventional recycling cylindrical" at bounding box center [548, 167] width 38 height 8
click at [372, 175] on select "days seasons arrangement periods" at bounding box center [360, 177] width 37 height 8
select select "days"
click at [342, 173] on select "days seasons arrangement periods" at bounding box center [360, 177] width 37 height 8
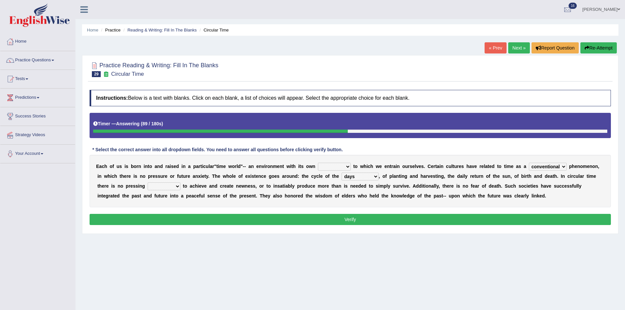
click at [169, 184] on select "issue point cause need" at bounding box center [164, 187] width 33 height 8
select select "need"
click at [148, 183] on select "issue point cause need" at bounding box center [164, 187] width 33 height 8
click at [333, 166] on select "area shape rhythm inclination" at bounding box center [334, 167] width 33 height 8
select select "rhythm"
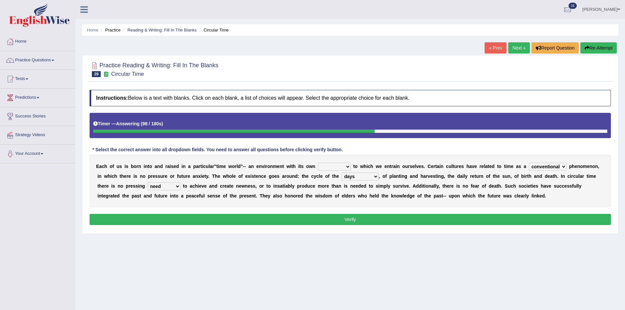
click at [318, 163] on select "area shape rhythm inclination" at bounding box center [334, 167] width 33 height 8
click at [308, 219] on button "Verify" at bounding box center [351, 219] width 522 height 11
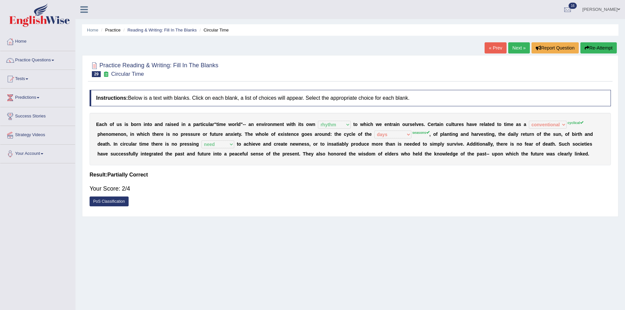
drag, startPoint x: 590, startPoint y: 48, endPoint x: 591, endPoint y: 51, distance: 3.3
click at [591, 50] on button "Re-Attempt" at bounding box center [599, 47] width 36 height 11
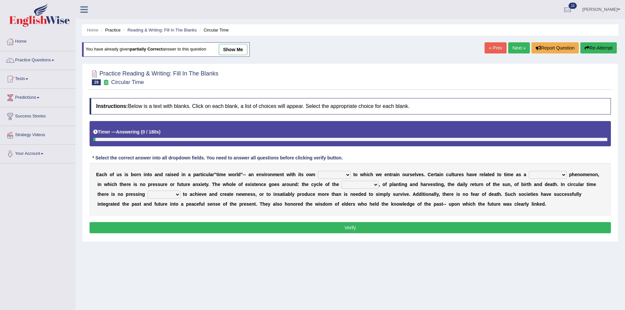
click at [324, 178] on select "area shape rhythm inclination" at bounding box center [334, 175] width 33 height 8
select select "rhythm"
click at [318, 171] on select "area shape rhythm inclination" at bounding box center [334, 175] width 33 height 8
click at [553, 173] on select "cyclical conventional recycling cylindrical" at bounding box center [548, 175] width 38 height 8
select select "cyclical"
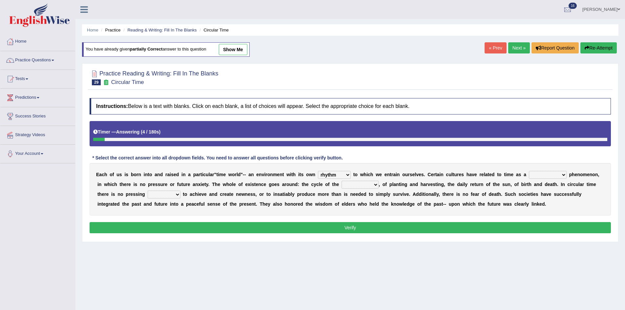
click at [529, 171] on select "cyclical conventional recycling cylindrical" at bounding box center [548, 175] width 38 height 8
drag, startPoint x: 358, startPoint y: 186, endPoint x: 358, endPoint y: 190, distance: 3.6
click at [358, 190] on div "E a c h o f u s i s b o r n i n t o a n d r a i s e d i n a p a r t i c u l a r…" at bounding box center [351, 189] width 522 height 53
select select "seasons"
click at [342, 181] on select "days seasons arrangement periods" at bounding box center [360, 185] width 37 height 8
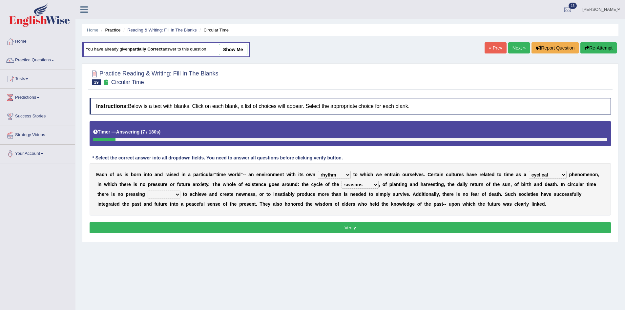
click at [171, 192] on select "issue point cause need" at bounding box center [164, 195] width 33 height 8
select select "need"
click at [148, 191] on select "issue point cause need" at bounding box center [164, 195] width 33 height 8
click at [264, 230] on button "Verify" at bounding box center [351, 227] width 522 height 11
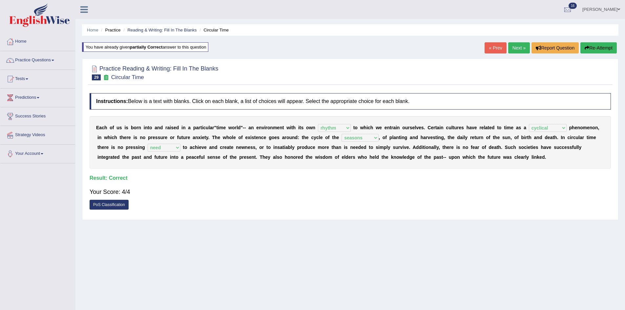
click at [515, 49] on link "Next »" at bounding box center [520, 47] width 22 height 11
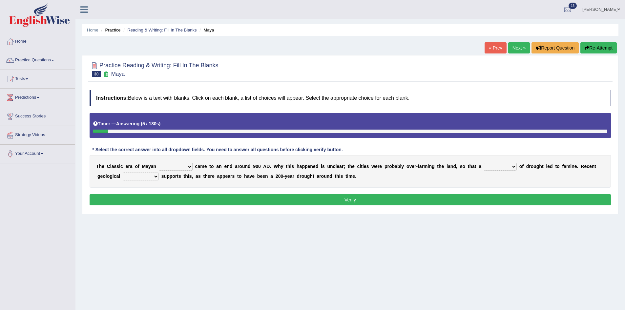
click at [177, 167] on select "community society civilization class" at bounding box center [176, 167] width 34 height 8
select select "civilization"
click at [159, 163] on select "community society civilization class" at bounding box center [176, 167] width 34 height 8
click at [502, 167] on select "time period range phase" at bounding box center [500, 167] width 33 height 8
click at [484, 163] on select "time period range phase" at bounding box center [500, 167] width 33 height 8
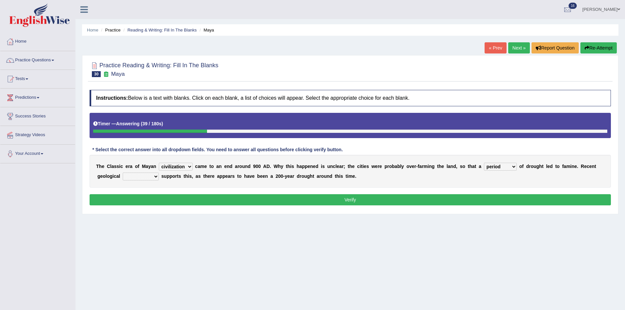
click at [503, 168] on select "time period range phase" at bounding box center [500, 167] width 33 height 8
select select "time"
click at [484, 163] on select "time period range phase" at bounding box center [500, 167] width 33 height 8
click at [134, 178] on select "research test examination exploitation" at bounding box center [141, 177] width 36 height 8
select select "research"
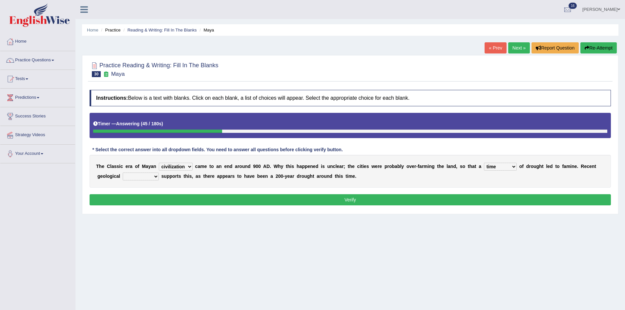
click at [123, 173] on select "research test examination exploitation" at bounding box center [141, 177] width 36 height 8
drag, startPoint x: 336, startPoint y: 200, endPoint x: 347, endPoint y: 196, distance: 11.4
click at [336, 199] on button "Verify" at bounding box center [351, 199] width 522 height 11
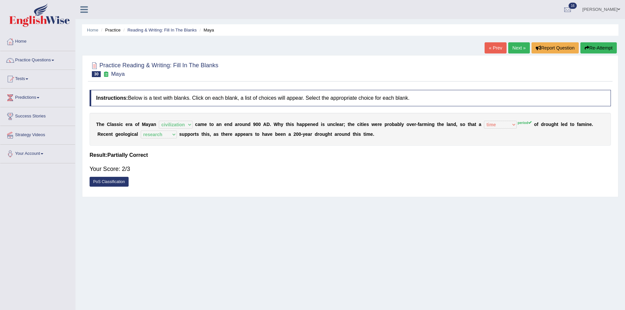
click at [597, 47] on button "Re-Attempt" at bounding box center [599, 47] width 36 height 11
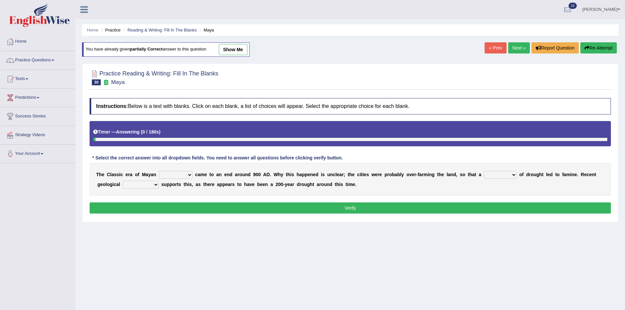
click at [178, 174] on select "community society civilization class" at bounding box center [176, 175] width 34 height 8
select select "civilization"
click at [159, 171] on select "community society civilization class" at bounding box center [176, 175] width 34 height 8
click at [495, 176] on select "time period range phase" at bounding box center [500, 175] width 33 height 8
select select "period"
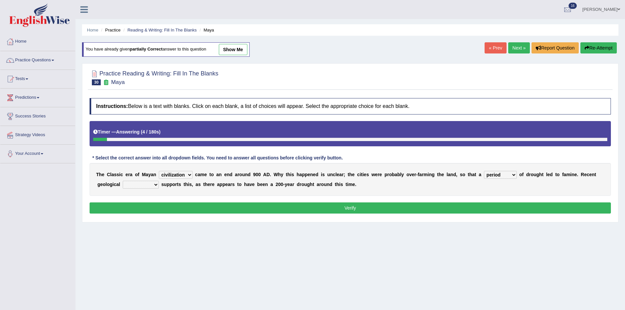
click at [484, 171] on select "time period range phase" at bounding box center [500, 175] width 33 height 8
click at [135, 184] on select "research test examination exploitation" at bounding box center [141, 185] width 36 height 8
select select "research"
click at [123, 181] on select "research test examination exploitation" at bounding box center [141, 185] width 36 height 8
click at [182, 206] on button "Verify" at bounding box center [351, 208] width 522 height 11
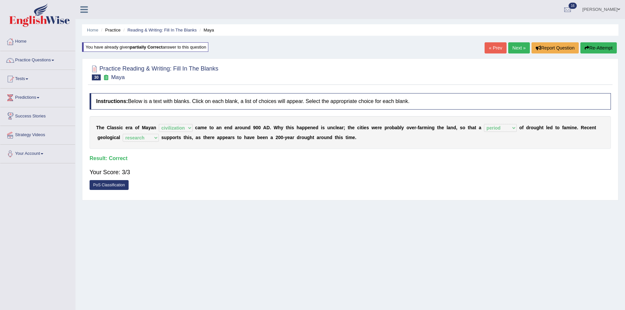
click at [512, 47] on link "Next »" at bounding box center [520, 47] width 22 height 11
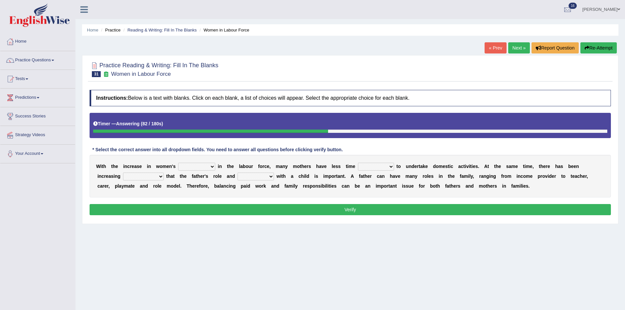
click at [198, 166] on select "attendance substitution participation definition" at bounding box center [196, 167] width 37 height 8
select select "participation"
click at [178, 163] on select "attendance substitution participation definition" at bounding box center [196, 167] width 37 height 8
click at [385, 165] on select "available related consumable useful" at bounding box center [376, 167] width 36 height 8
select select "available"
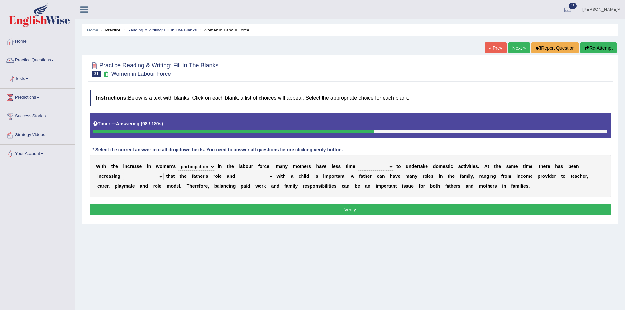
click at [358, 163] on select "available related consumable useful" at bounding box center [376, 167] width 36 height 8
click at [392, 167] on select "available related consumable useful" at bounding box center [376, 167] width 36 height 8
click at [404, 196] on div "W i t h t h e i n c r e a s e i n w o m e n ' s attendance substitution partici…" at bounding box center [351, 176] width 522 height 43
click at [157, 176] on select "recognition discrimination resolution recreation" at bounding box center [143, 177] width 41 height 8
select select "recognition"
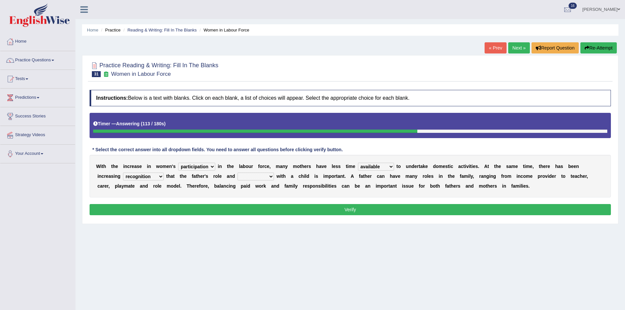
click at [123, 173] on select "recognition discrimination resolution recreation" at bounding box center [143, 177] width 41 height 8
click at [270, 177] on select "scholarship realtionship worship employment" at bounding box center [256, 177] width 36 height 8
select select "realtionship"
click at [238, 173] on select "scholarship realtionship worship employment" at bounding box center [256, 177] width 36 height 8
click at [307, 203] on div "Instructions: Below is a text with blanks. Click on each blank, a list of choic…" at bounding box center [350, 154] width 525 height 134
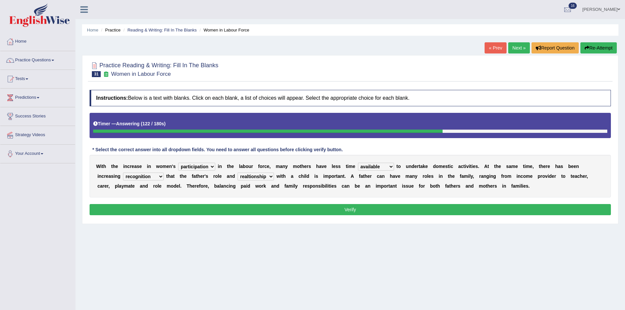
click at [307, 206] on button "Verify" at bounding box center [351, 209] width 522 height 11
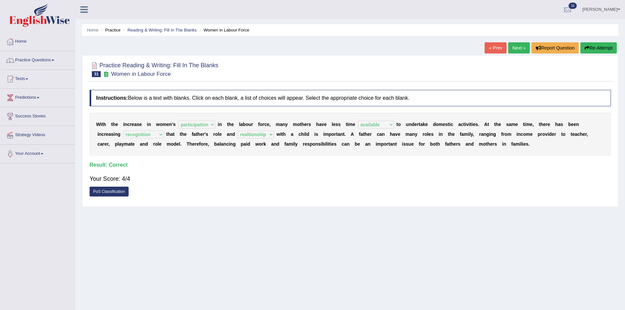
click at [518, 48] on link "Next »" at bounding box center [520, 47] width 22 height 11
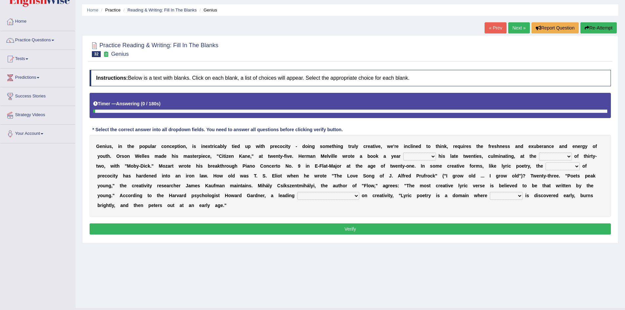
scroll to position [34, 0]
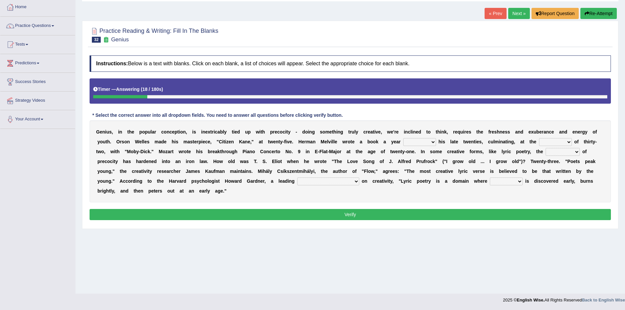
click at [427, 140] on select "on without through over" at bounding box center [419, 142] width 33 height 8
select select "on"
click at [403, 138] on select "on without through over" at bounding box center [419, 142] width 33 height 8
click at [559, 141] on select "proportion rate age cost" at bounding box center [555, 142] width 33 height 8
select select "age"
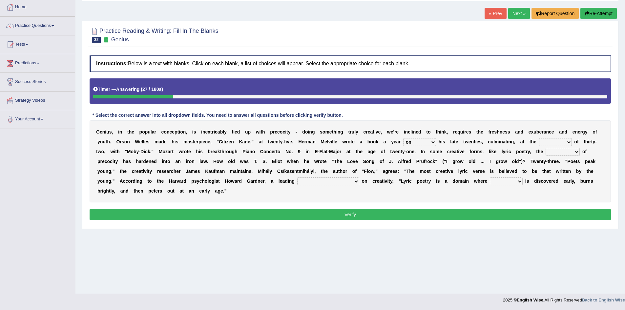
click at [539, 138] on select "proportion rate age cost" at bounding box center [555, 142] width 33 height 8
click at [568, 151] on select "junction importance structure inferiority" at bounding box center [563, 152] width 34 height 8
select select "importance"
click at [546, 148] on select "junction importance structure inferiority" at bounding box center [563, 152] width 34 height 8
click at [318, 182] on select "master supremacy authority [DEMOGRAPHIC_DATA]" at bounding box center [328, 182] width 62 height 8
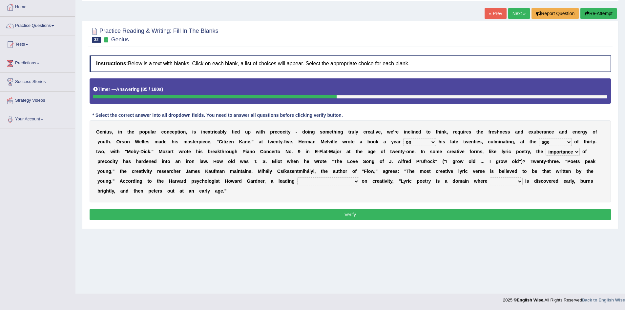
select select "master"
click at [297, 178] on select "master supremacy authority [DEMOGRAPHIC_DATA]" at bounding box center [328, 182] width 62 height 8
click at [490, 181] on select "fire derk offender talent" at bounding box center [506, 182] width 33 height 8
select select "talent"
click at [490, 178] on select "fire derk offender talent" at bounding box center [506, 182] width 33 height 8
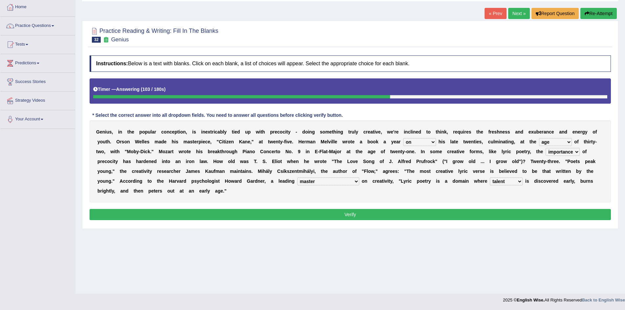
click at [481, 212] on button "Verify" at bounding box center [351, 214] width 522 height 11
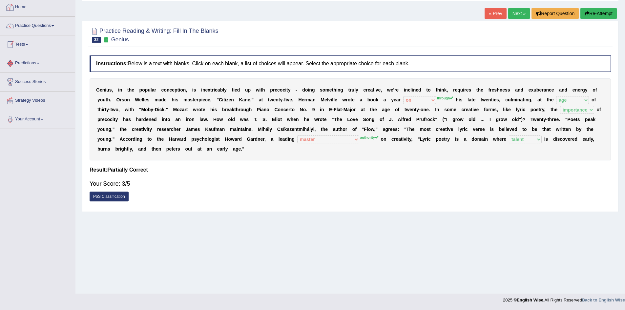
click at [24, 9] on link "Home" at bounding box center [37, 6] width 75 height 16
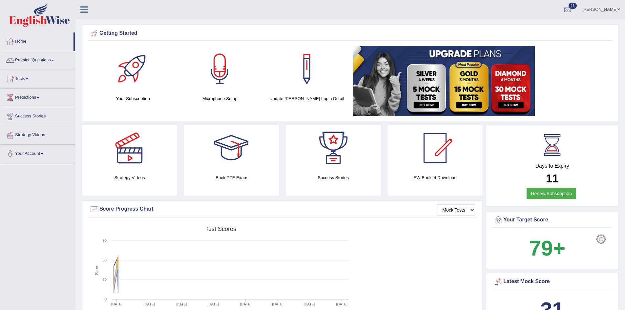
click at [596, 9] on link "[PERSON_NAME]" at bounding box center [602, 8] width 48 height 17
click at [580, 84] on link "Log out" at bounding box center [589, 85] width 71 height 15
